Goal: Task Accomplishment & Management: Complete application form

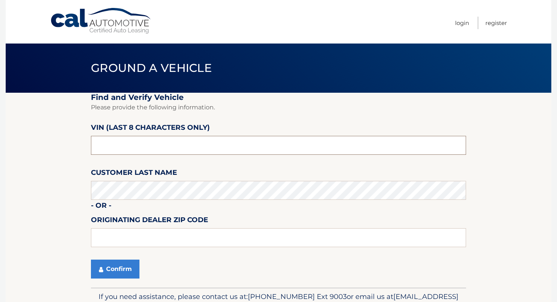
click at [232, 144] on input "text" at bounding box center [278, 145] width 375 height 19
type input "NT204126"
click at [116, 280] on fieldset "Find and Verify Vehicle Please provide the following information. VIN (last 8 c…" at bounding box center [278, 190] width 375 height 195
click at [116, 279] on fieldset "Find and Verify Vehicle Please provide the following information. VIN (last 8 c…" at bounding box center [278, 190] width 375 height 195
click at [116, 269] on button "Confirm" at bounding box center [115, 269] width 49 height 19
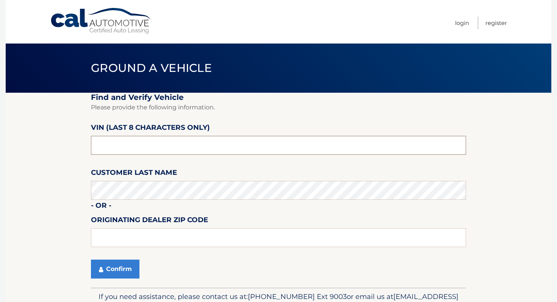
click at [156, 147] on input "text" at bounding box center [278, 145] width 375 height 19
type input "NT204126"
click at [136, 180] on label "Customer Last Name" at bounding box center [134, 174] width 86 height 14
click at [109, 272] on button "Confirm" at bounding box center [115, 269] width 49 height 19
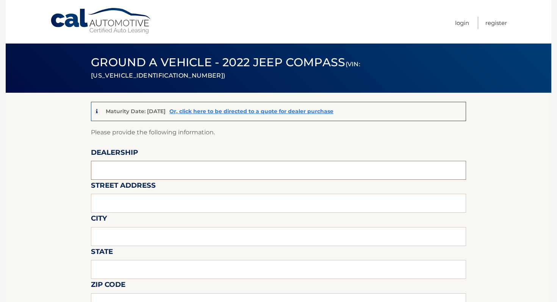
click at [131, 168] on input "text" at bounding box center [278, 170] width 375 height 19
type input "ISLAND AUTO GROUP"
click at [124, 205] on input "text" at bounding box center [278, 203] width 375 height 19
type input "2424 HYLAN BLVD"
type input "STATEN ISLAND"
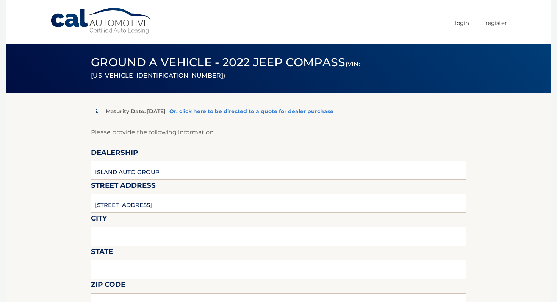
type input "NEW YORK"
type input "1O305"
type input "ISLAND AUTO GROUP"
type input "7323792810"
type input "CKEMP@MYISLANDSUBARU.COM"
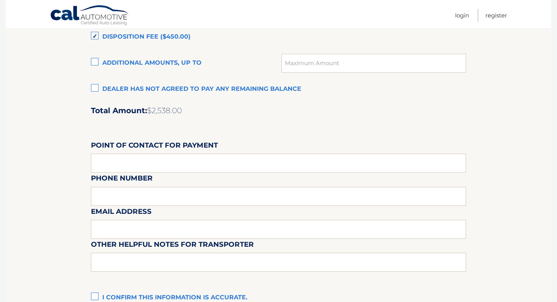
scroll to position [551, 0]
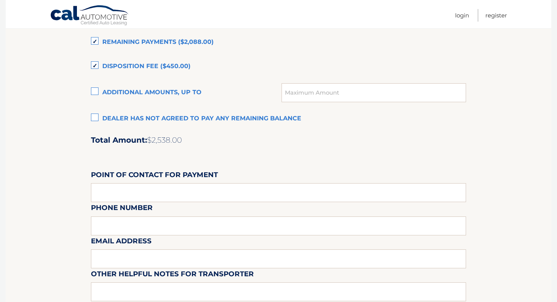
click at [190, 93] on label "Additional amounts, up to" at bounding box center [186, 92] width 191 height 15
click at [0, 0] on input "Additional amounts, up to" at bounding box center [0, 0] width 0 height 0
click at [293, 96] on input "text" at bounding box center [374, 92] width 185 height 19
type input "3720"
click at [307, 92] on input "3720" at bounding box center [374, 92] width 185 height 19
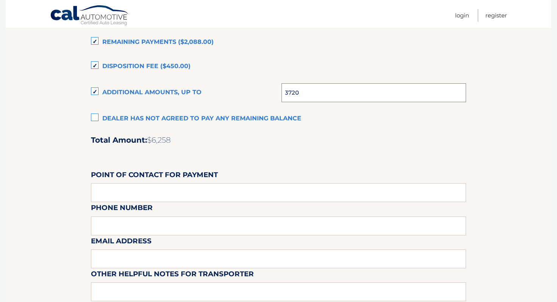
click at [307, 92] on input "3720" at bounding box center [374, 92] width 185 height 19
click at [307, 90] on input "text" at bounding box center [374, 92] width 185 height 19
click at [304, 67] on label "Disposition Fee ($450.00)" at bounding box center [278, 66] width 375 height 15
click at [0, 0] on input "Disposition Fee ($450.00)" at bounding box center [0, 0] width 0 height 0
click at [190, 69] on label "Disposition Fee ($450.00)" at bounding box center [278, 66] width 375 height 15
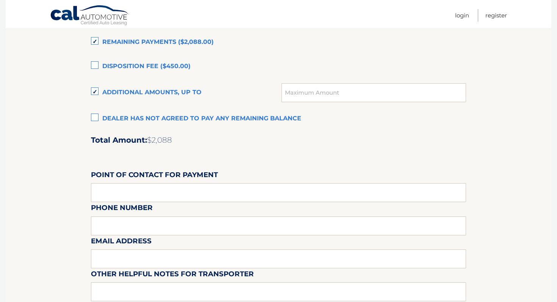
click at [0, 0] on input "Disposition Fee ($450.00)" at bounding box center [0, 0] width 0 height 0
click at [177, 92] on label "Additional amounts, up to" at bounding box center [186, 92] width 191 height 15
click at [0, 0] on input "Additional amounts, up to" at bounding box center [0, 0] width 0 height 0
click at [294, 92] on input "text" at bounding box center [374, 92] width 185 height 19
click at [311, 63] on label "Disposition Fee ($450.00)" at bounding box center [278, 66] width 375 height 15
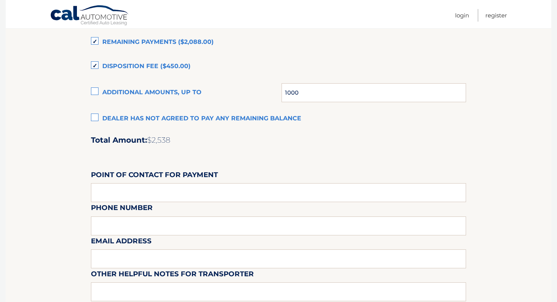
click at [0, 0] on input "Disposition Fee ($450.00)" at bounding box center [0, 0] width 0 height 0
click at [101, 63] on label "Disposition Fee ($450.00)" at bounding box center [278, 66] width 375 height 15
click at [0, 0] on input "Disposition Fee ($450.00)" at bounding box center [0, 0] width 0 height 0
click at [97, 91] on label "Additional amounts, up to" at bounding box center [186, 92] width 191 height 15
click at [0, 0] on input "Additional amounts, up to" at bounding box center [0, 0] width 0 height 0
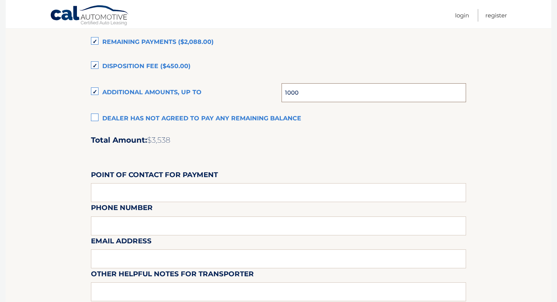
click at [319, 96] on input "1000" at bounding box center [374, 92] width 185 height 19
click at [210, 127] on div "Account Balance Settlement Dealer has agreed to pay: Remaining Payments ($2,088…" at bounding box center [278, 167] width 375 height 336
click at [323, 92] on input "1212" at bounding box center [374, 92] width 185 height 19
click at [325, 56] on div "Account Balance Settlement Dealer has agreed to pay: Remaining Payments ($2,088…" at bounding box center [278, 167] width 375 height 336
click at [311, 97] on input "1175" at bounding box center [374, 92] width 185 height 19
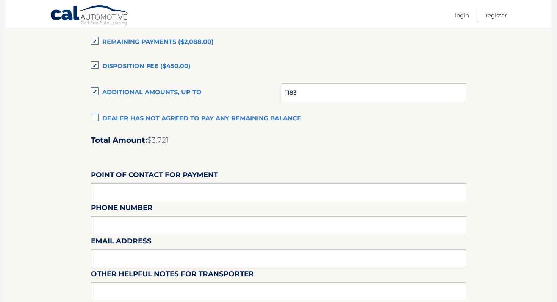
click at [324, 52] on div "Account Balance Settlement Dealer has agreed to pay: Remaining Payments ($2,088…" at bounding box center [278, 167] width 375 height 336
click at [305, 94] on input "1183" at bounding box center [374, 92] width 185 height 19
click at [287, 61] on label "Disposition Fee ($450.00)" at bounding box center [278, 66] width 375 height 15
click at [0, 0] on input "Disposition Fee ($450.00)" at bounding box center [0, 0] width 0 height 0
click at [307, 95] on input "1182" at bounding box center [374, 92] width 185 height 19
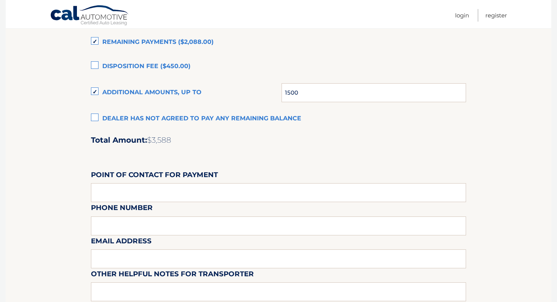
click at [311, 69] on label "Disposition Fee ($450.00)" at bounding box center [278, 66] width 375 height 15
click at [0, 0] on input "Disposition Fee ($450.00)" at bounding box center [0, 0] width 0 height 0
click at [312, 93] on input "1500" at bounding box center [374, 92] width 185 height 19
type input "1182"
click at [272, 72] on label "Disposition Fee ($450.00)" at bounding box center [278, 66] width 375 height 15
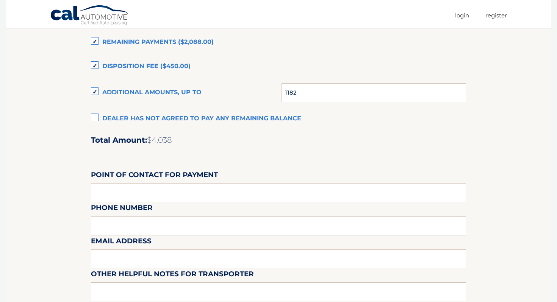
click at [0, 0] on input "Disposition Fee ($450.00)" at bounding box center [0, 0] width 0 height 0
click at [257, 72] on label "Disposition Fee ($450.00)" at bounding box center [278, 66] width 375 height 15
click at [0, 0] on input "Disposition Fee ($450.00)" at bounding box center [0, 0] width 0 height 0
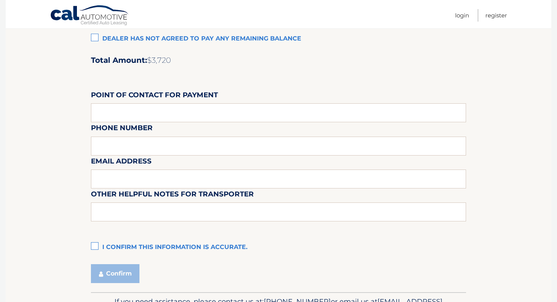
scroll to position [678, 0]
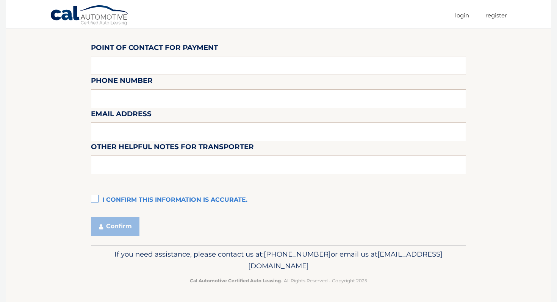
click at [237, 200] on label "I confirm this information is accurate." at bounding box center [278, 200] width 375 height 15
click at [0, 0] on input "I confirm this information is accurate." at bounding box center [0, 0] width 0 height 0
click at [139, 226] on div "Confirm" at bounding box center [278, 226] width 375 height 19
click at [131, 226] on button "Confirm" at bounding box center [115, 226] width 49 height 19
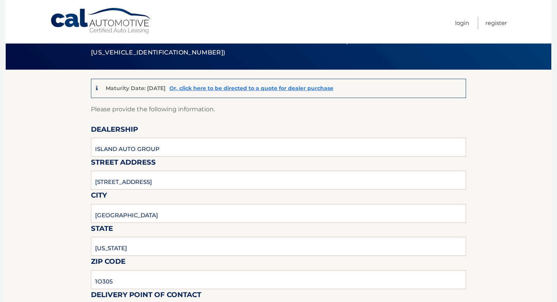
scroll to position [20, 0]
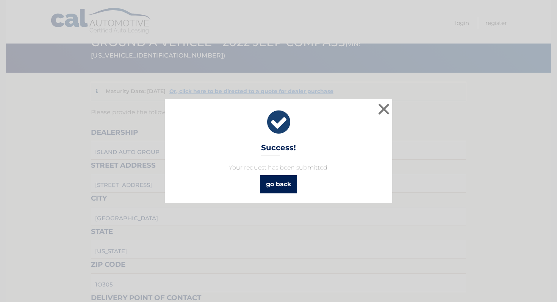
click at [271, 183] on link "go back" at bounding box center [278, 184] width 37 height 18
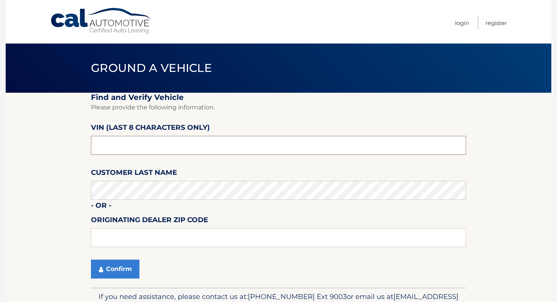
click at [209, 142] on input "text" at bounding box center [278, 145] width 375 height 19
type input "N8617257"
drag, startPoint x: 141, startPoint y: 262, endPoint x: 113, endPoint y: 276, distance: 30.3
click at [110, 277] on div "Confirm" at bounding box center [278, 269] width 375 height 19
click at [113, 276] on button "Confirm" at bounding box center [115, 269] width 49 height 19
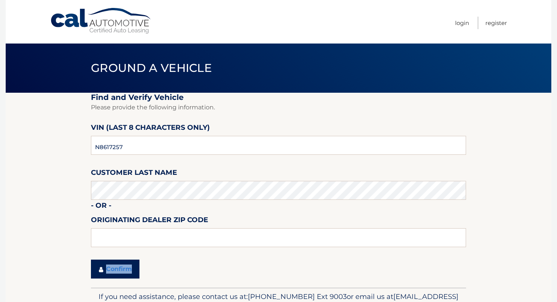
click at [113, 276] on button "Confirm" at bounding box center [115, 269] width 49 height 19
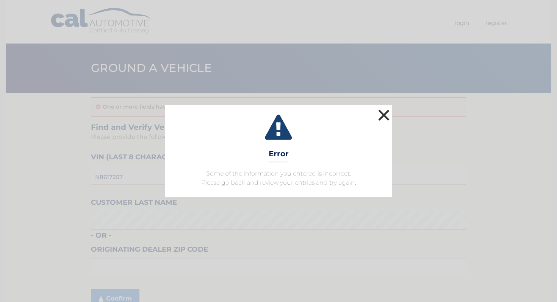
click at [386, 117] on button "×" at bounding box center [383, 115] width 15 height 15
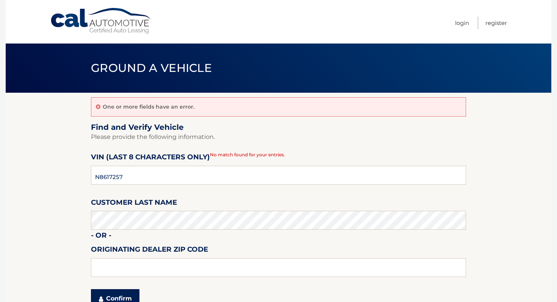
click at [127, 290] on button "Confirm" at bounding box center [115, 299] width 49 height 19
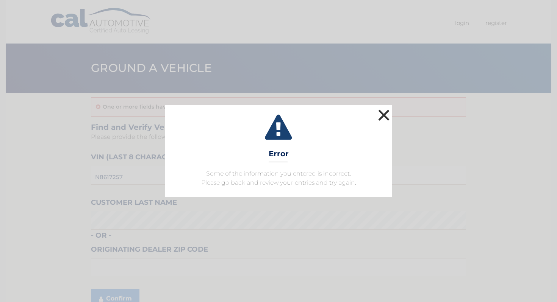
click at [382, 120] on button "×" at bounding box center [383, 115] width 15 height 15
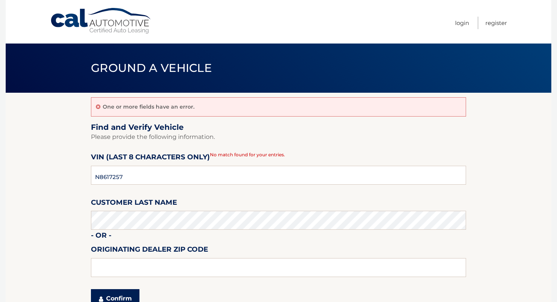
click at [124, 294] on button "Confirm" at bounding box center [115, 299] width 49 height 19
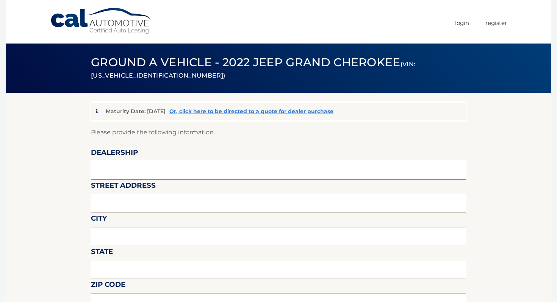
click at [153, 165] on input "text" at bounding box center [278, 170] width 375 height 19
type input "ISLAND AUTO GROUP"
click at [137, 202] on input "text" at bounding box center [278, 203] width 375 height 19
type input "2424 HYLAN BLVD"
type input "STATEN ISLAND"
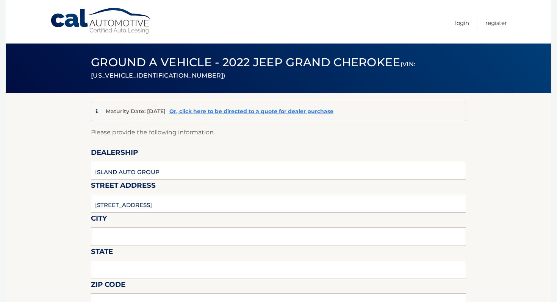
type input "NEW YORK"
type input "1O305"
type input "ISLAND AUTO GROUP"
type input "7323792810"
type input "CKEMP@MYISLANDSUBARU.COM"
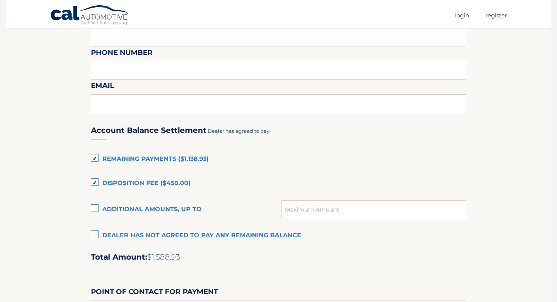
scroll to position [438, 0]
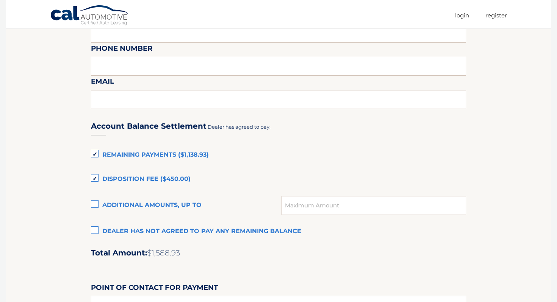
click at [164, 179] on label "Disposition Fee ($450.00)" at bounding box center [278, 179] width 375 height 15
click at [0, 0] on input "Disposition Fee ($450.00)" at bounding box center [0, 0] width 0 height 0
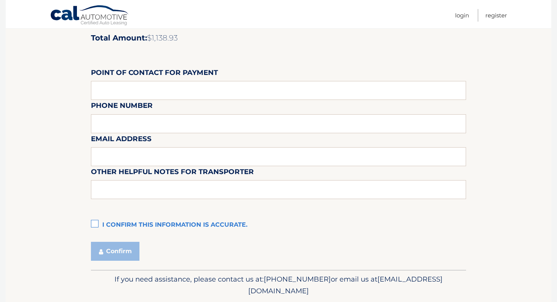
scroll to position [678, 0]
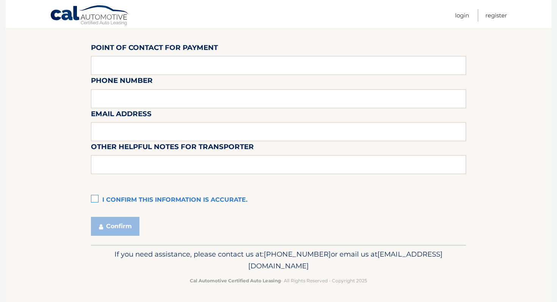
click at [152, 193] on label "I confirm this information is accurate." at bounding box center [278, 200] width 375 height 15
click at [0, 0] on input "I confirm this information is accurate." at bounding box center [0, 0] width 0 height 0
click at [124, 227] on button "Confirm" at bounding box center [115, 226] width 49 height 19
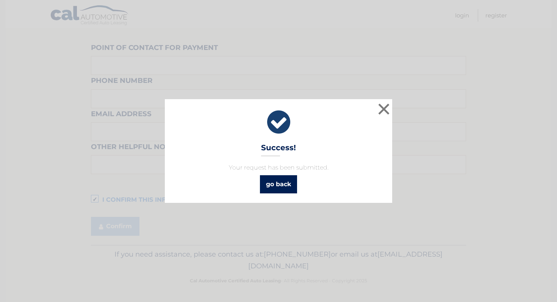
click at [263, 187] on link "go back" at bounding box center [278, 184] width 37 height 18
